Goal: Task Accomplishment & Management: Use online tool/utility

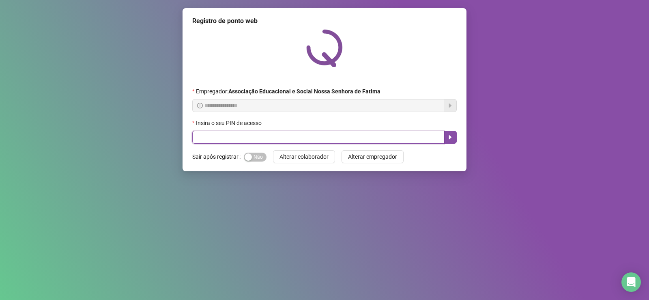
click at [254, 135] on input "text" at bounding box center [318, 137] width 252 height 13
type input "****"
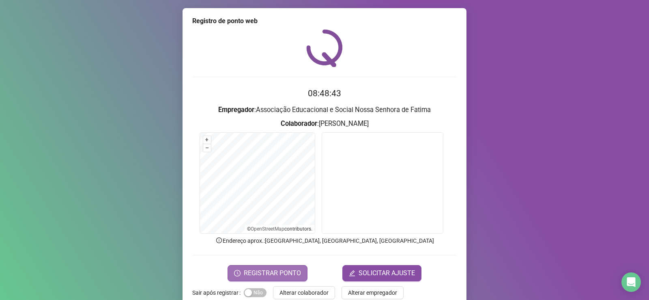
click at [274, 269] on span "REGISTRAR PONTO" at bounding box center [272, 273] width 57 height 10
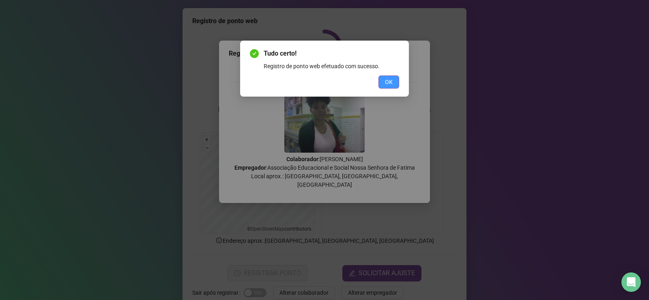
click at [390, 84] on span "OK" at bounding box center [389, 81] width 8 height 9
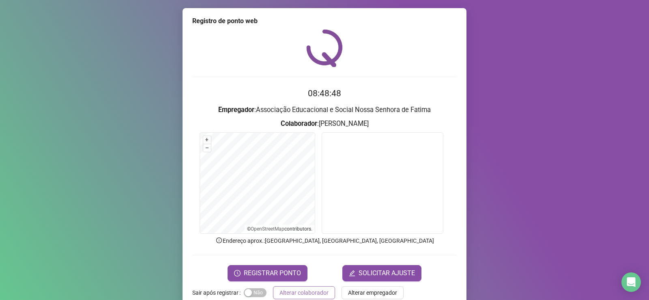
click at [312, 290] on span "Alterar colaborador" at bounding box center [304, 292] width 49 height 9
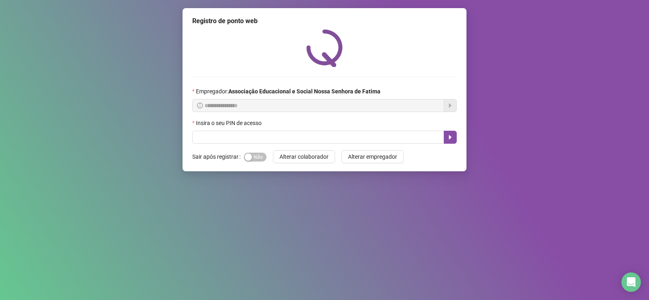
click at [273, 150] on button "Alterar colaborador" at bounding box center [304, 156] width 62 height 13
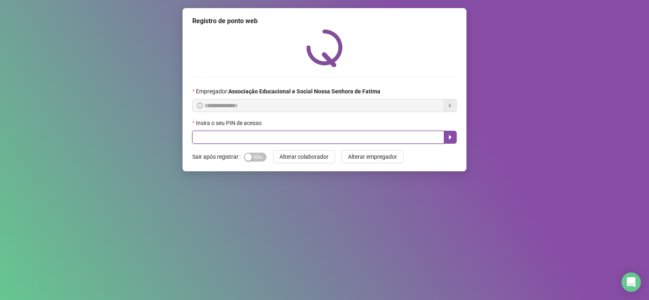
click at [353, 132] on input "text" at bounding box center [318, 137] width 252 height 13
type input "*"
type input "****"
click at [448, 132] on button "button" at bounding box center [450, 137] width 13 height 13
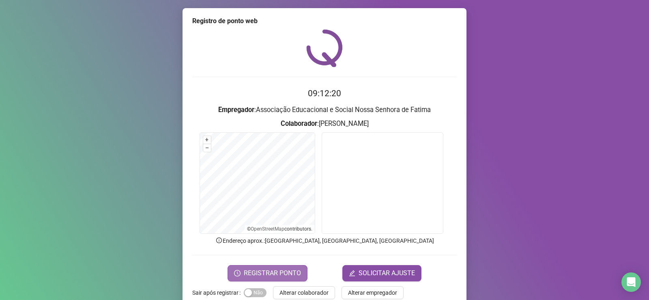
click at [300, 278] on button "REGISTRAR PONTO" at bounding box center [268, 273] width 80 height 16
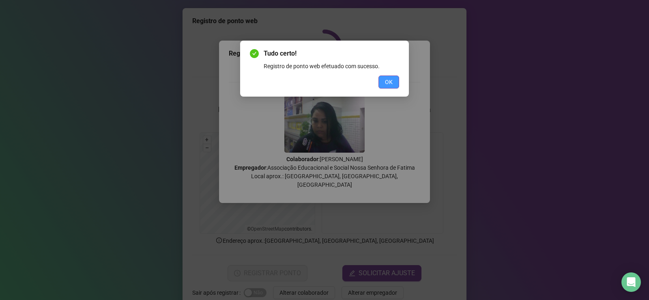
click at [384, 77] on button "OK" at bounding box center [389, 81] width 21 height 13
